Goal: Task Accomplishment & Management: Complete application form

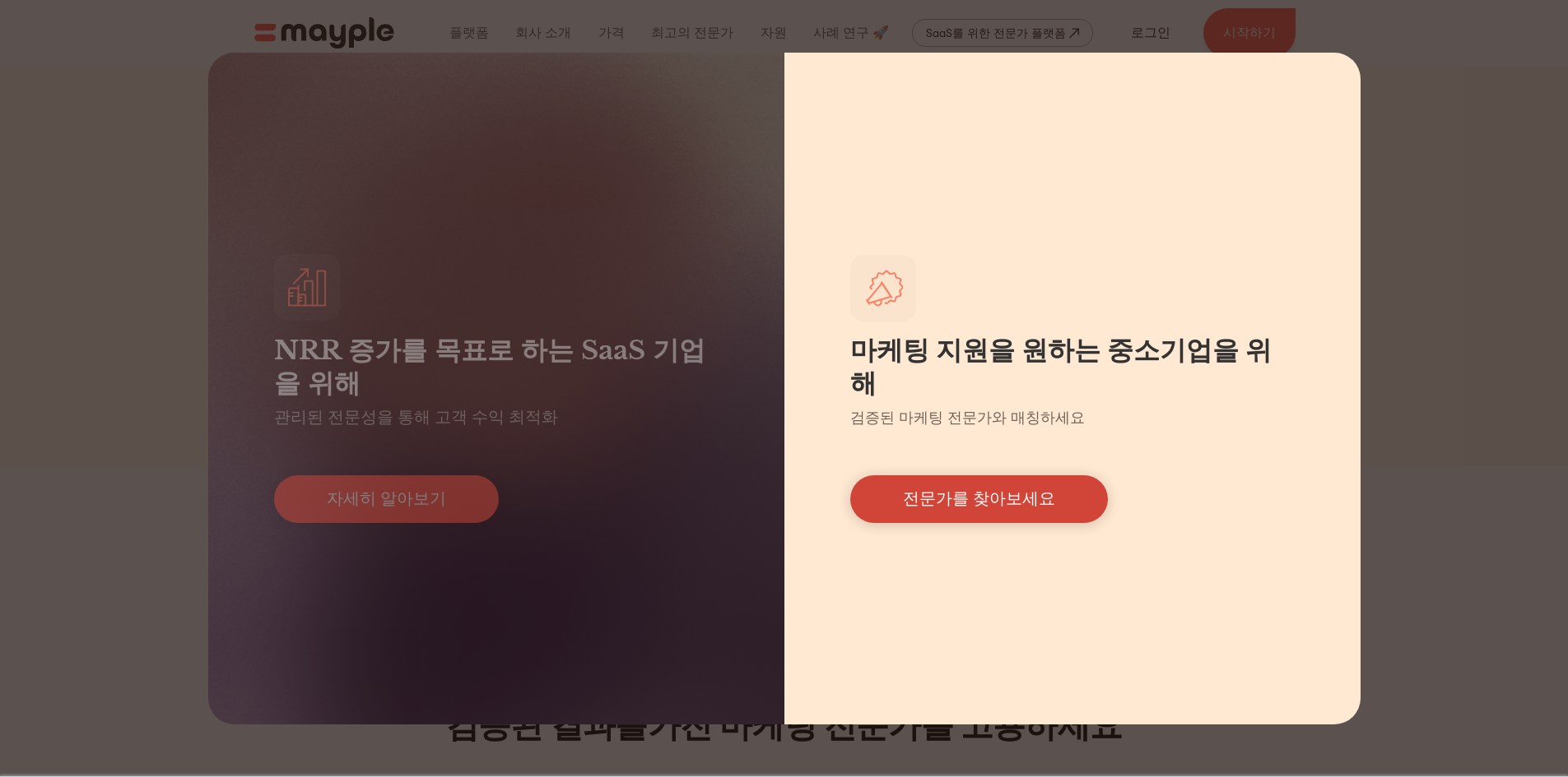
click at [953, 489] on font "전문가를 찾아보세요" at bounding box center [979, 498] width 152 height 19
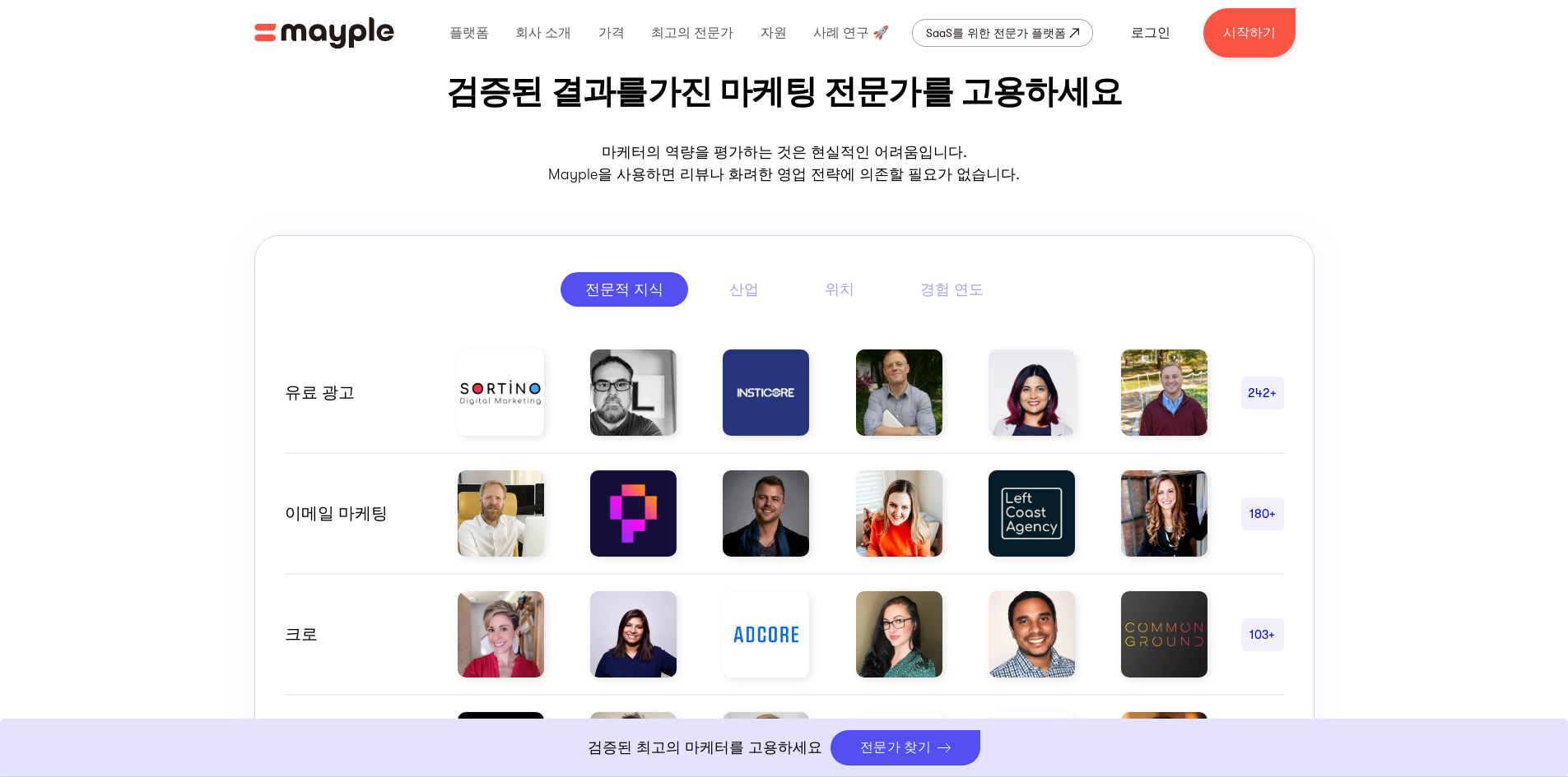
scroll to position [658, 0]
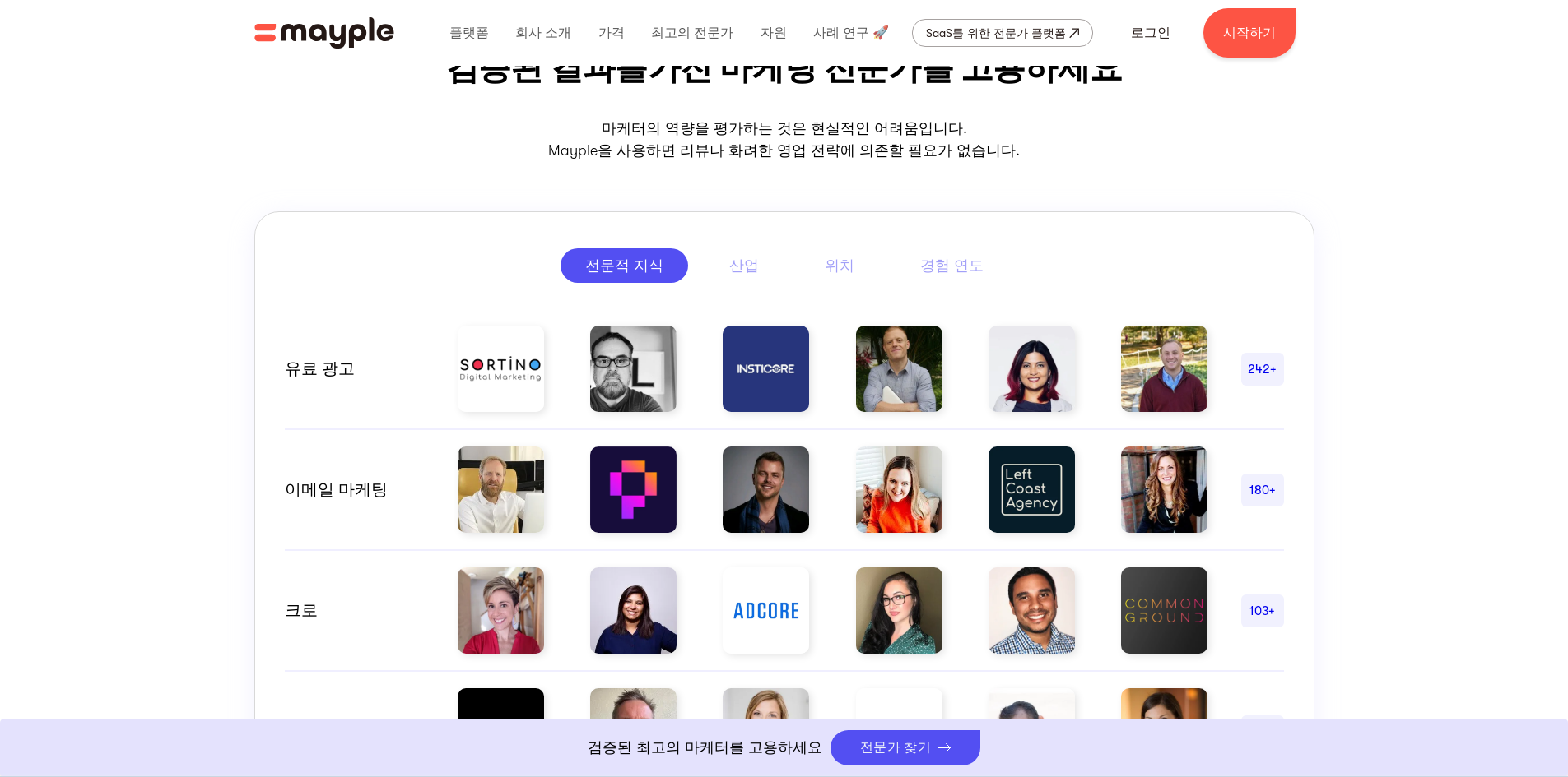
click at [1152, 390] on img at bounding box center [1164, 368] width 86 height 86
